Goal: Task Accomplishment & Management: Manage account settings

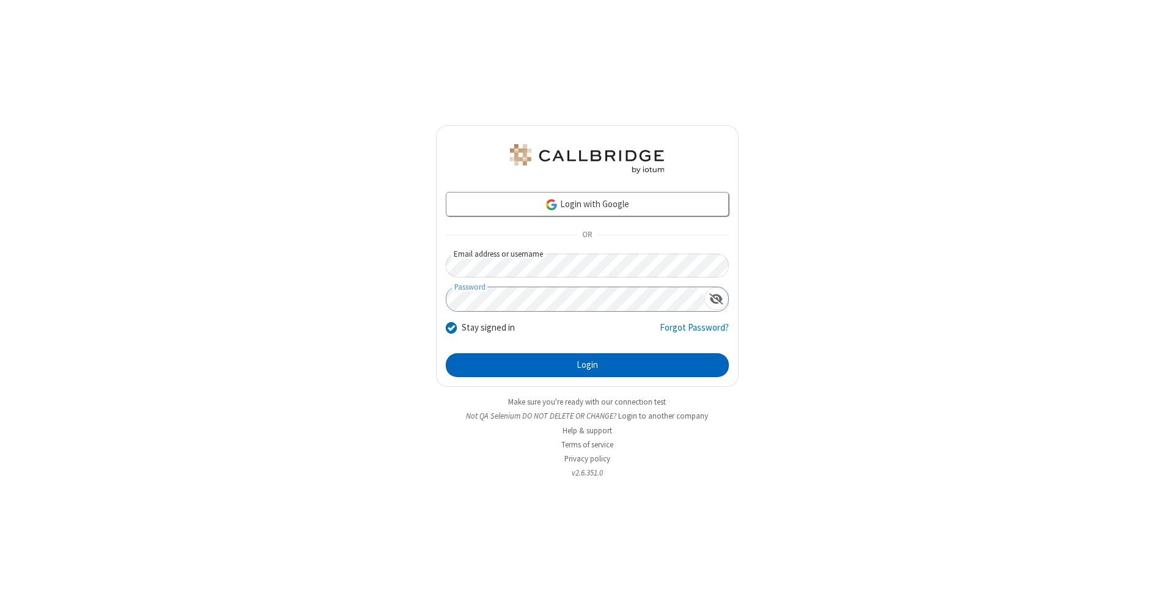
click at [587, 366] on button "Login" at bounding box center [587, 365] width 283 height 24
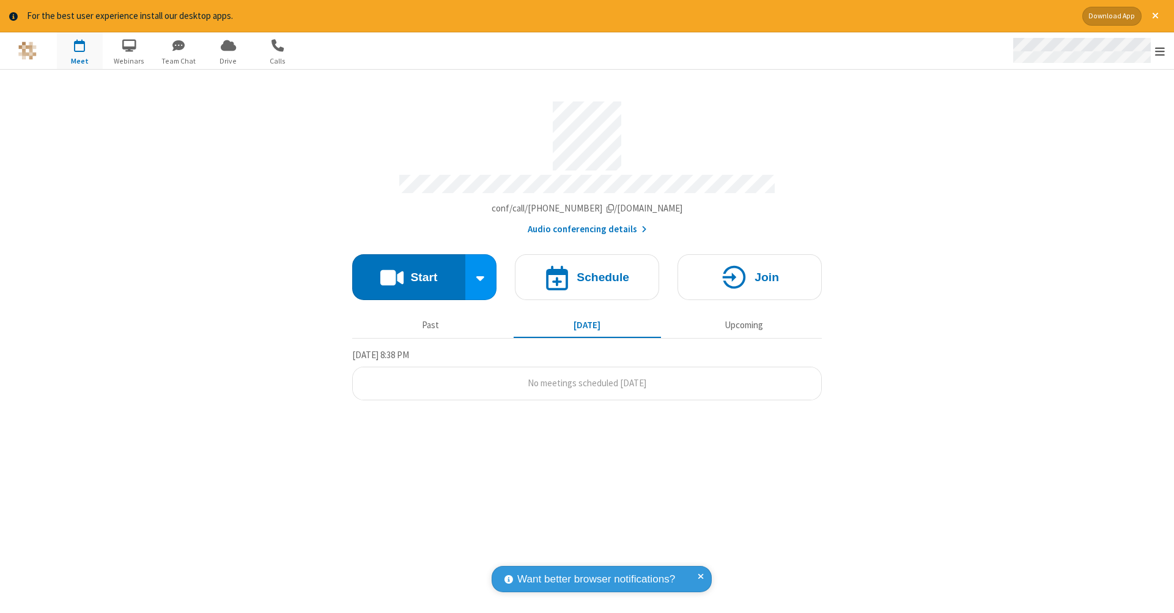
click at [1160, 51] on span "Open menu" at bounding box center [1160, 51] width 10 height 12
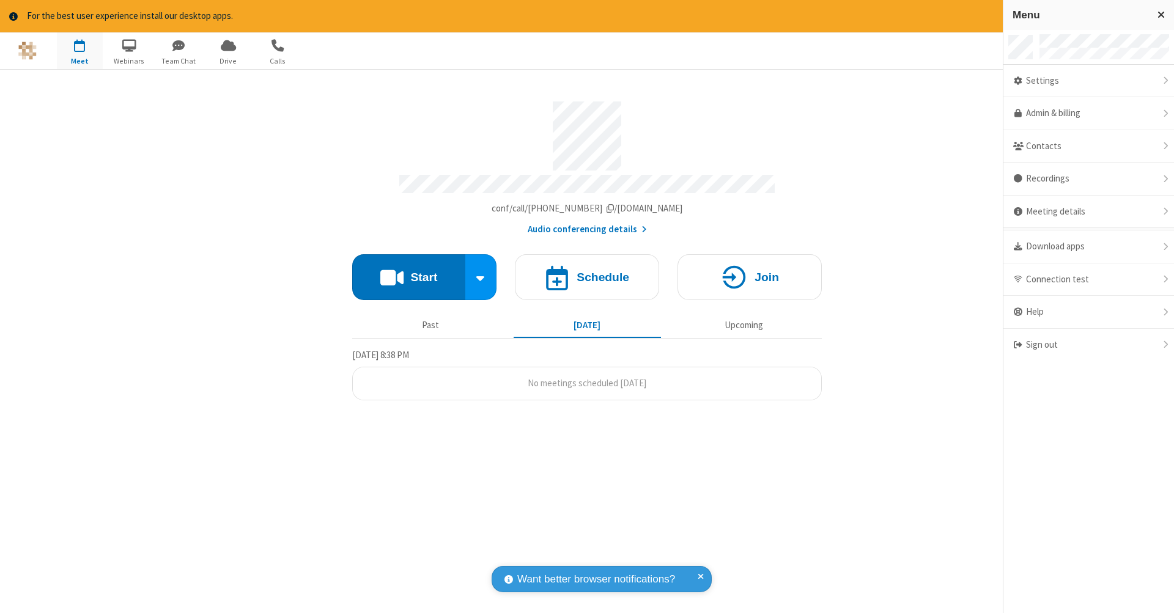
click at [79, 50] on span "button" at bounding box center [80, 45] width 46 height 21
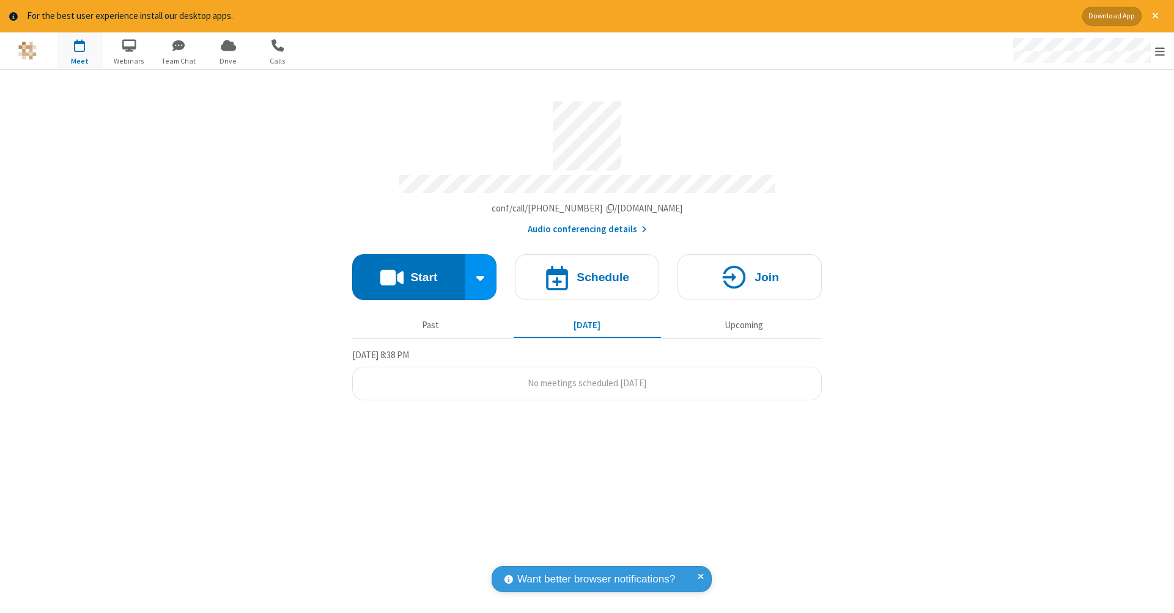
click at [79, 50] on span "button" at bounding box center [80, 45] width 46 height 21
click at [587, 271] on h4 "Schedule" at bounding box center [602, 277] width 53 height 12
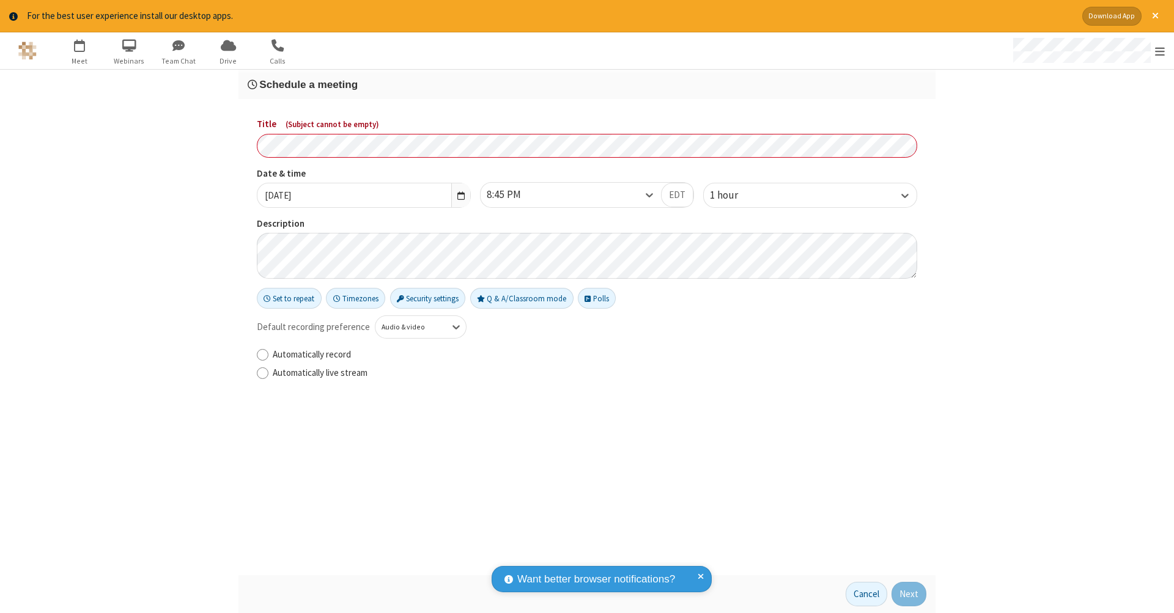
click at [587, 84] on h3 "Schedule a meeting" at bounding box center [587, 85] width 679 height 12
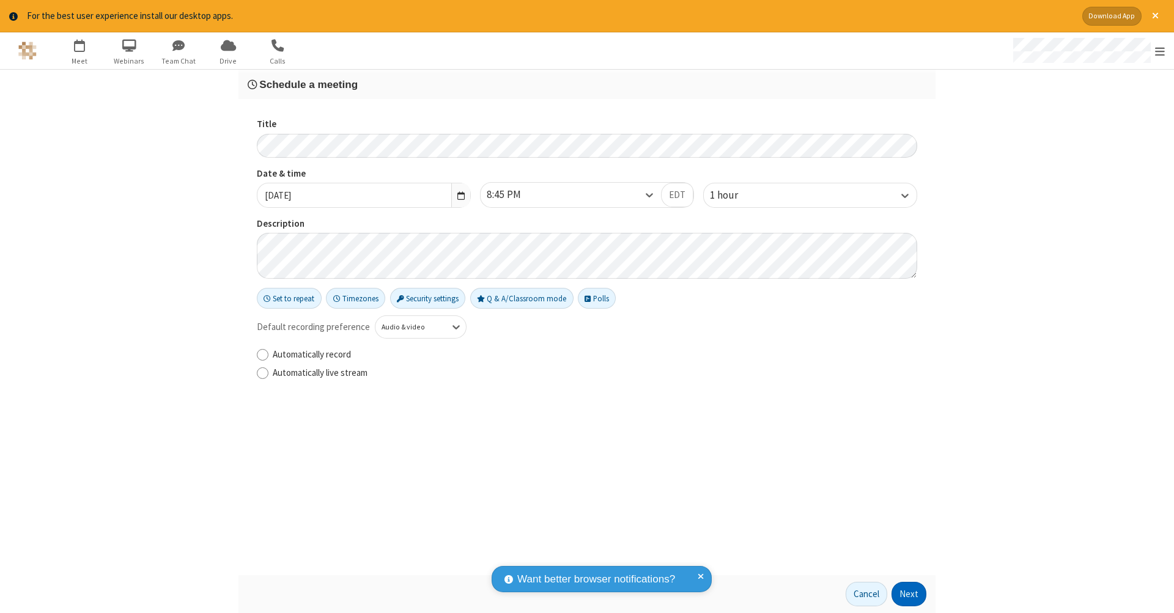
click at [909, 594] on button "Next" at bounding box center [908, 594] width 35 height 24
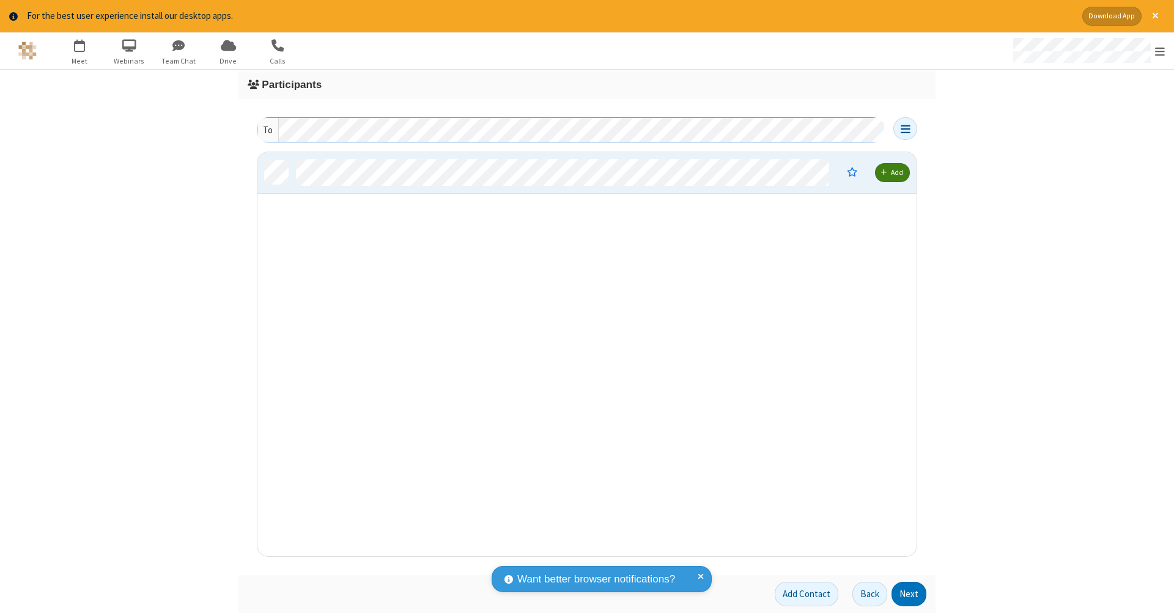
click at [909, 594] on button "Next" at bounding box center [908, 594] width 35 height 24
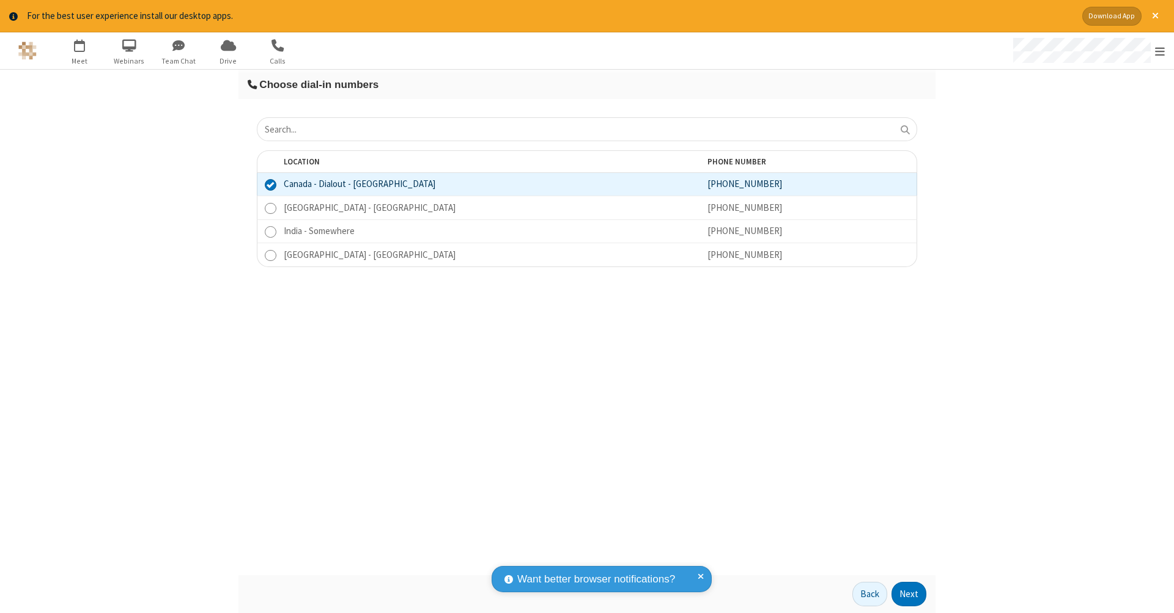
click at [909, 594] on button "Next" at bounding box center [908, 594] width 35 height 24
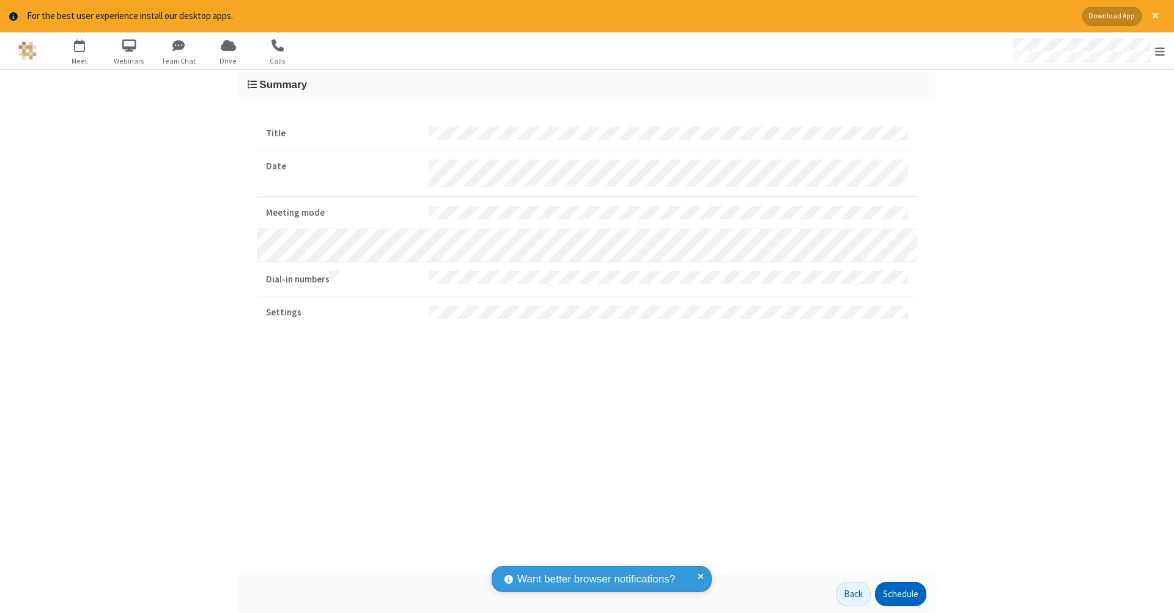
click at [900, 594] on button "Schedule" at bounding box center [900, 594] width 51 height 24
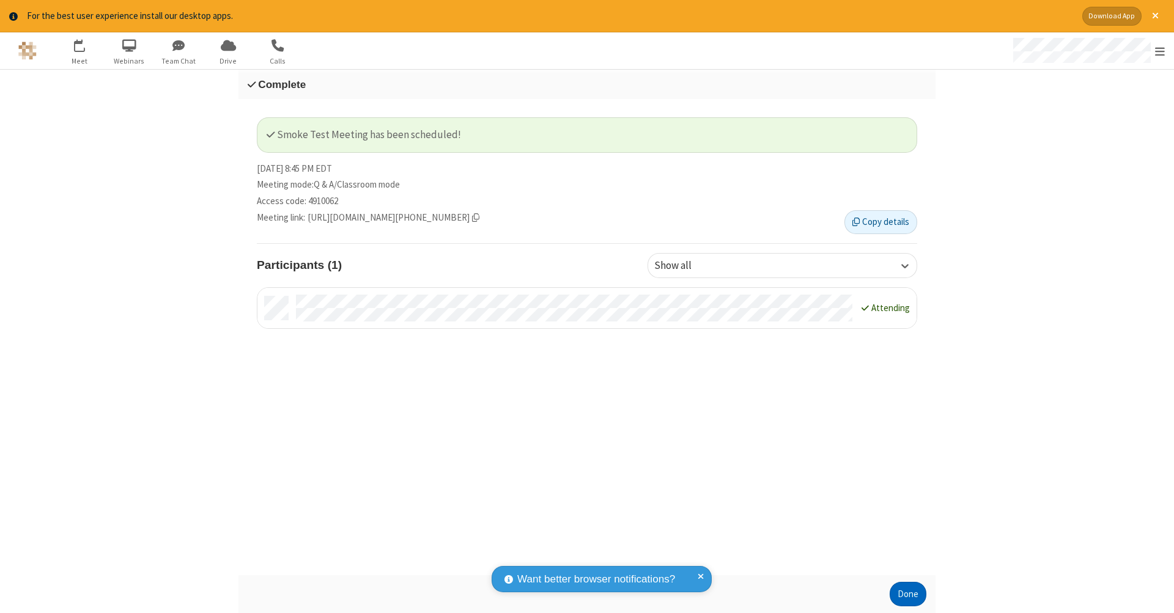
click at [908, 594] on button "Done" at bounding box center [907, 594] width 37 height 24
